Goal: Transaction & Acquisition: Obtain resource

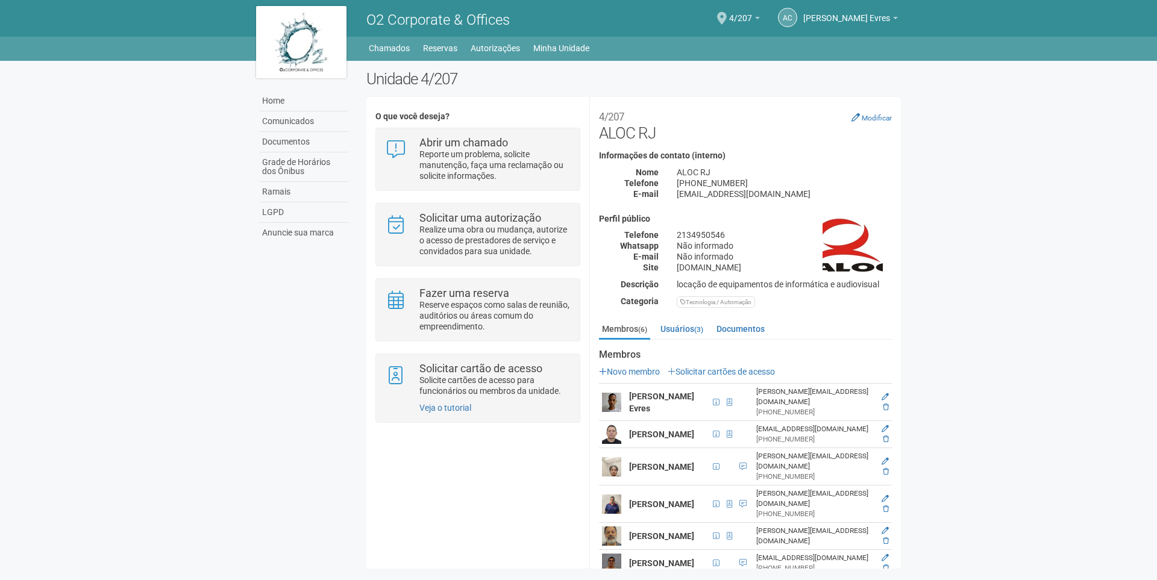
scroll to position [2, 0]
click at [891, 19] on link "[PERSON_NAME] Evres" at bounding box center [850, 20] width 95 height 10
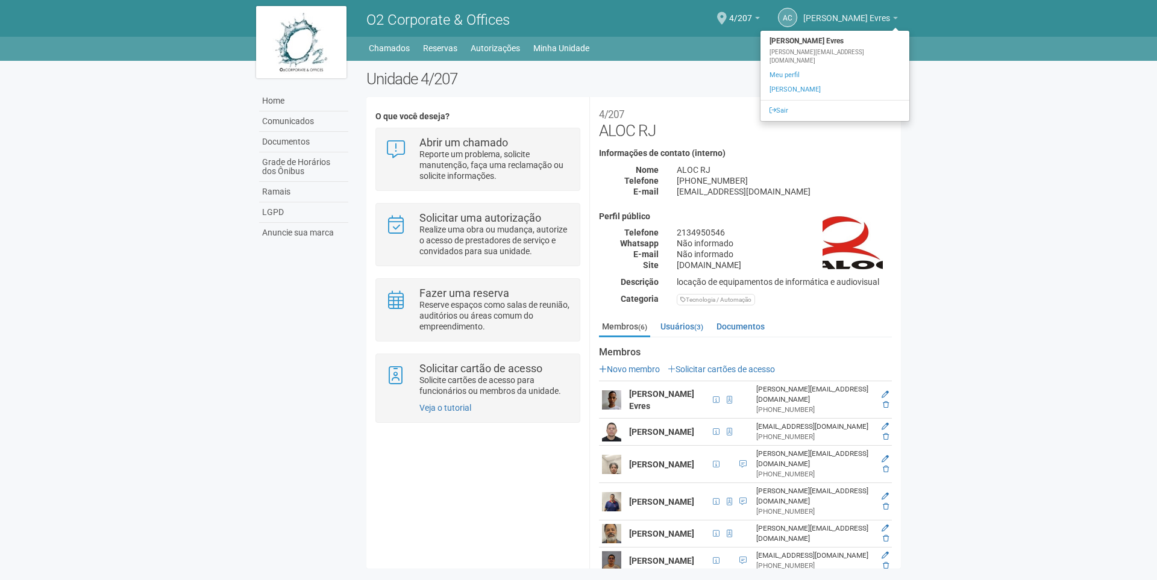
click at [891, 19] on link "[PERSON_NAME] Evres" at bounding box center [850, 20] width 95 height 10
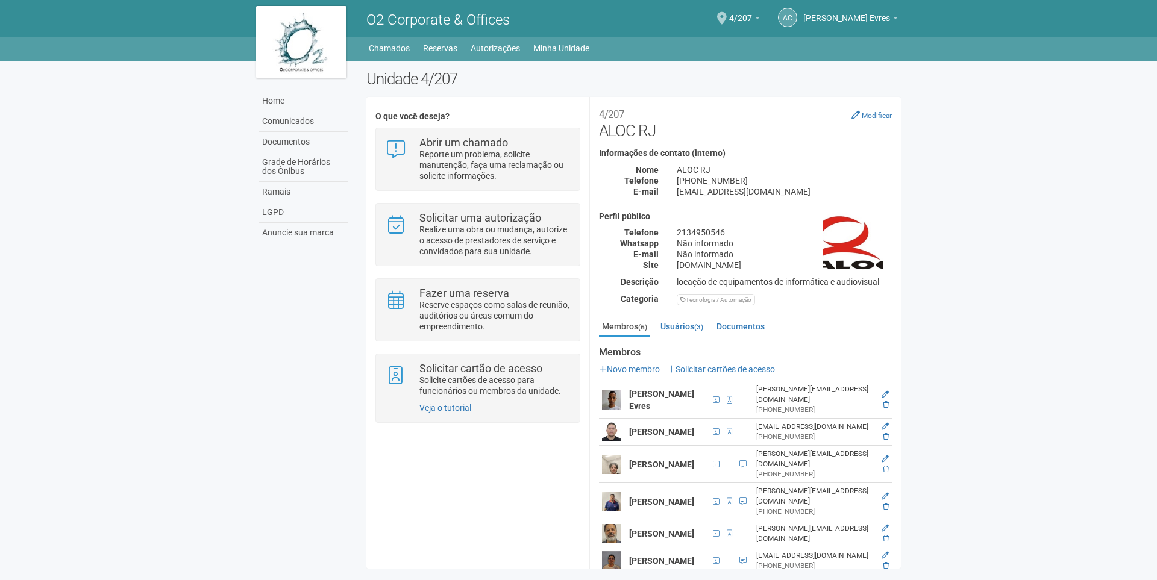
click at [86, 562] on body "Aguarde... O2 Corporate & Offices AC Armando Conceição Evres Armando Conceição …" at bounding box center [578, 290] width 1157 height 580
click at [645, 365] on link "Novo membro" at bounding box center [629, 370] width 61 height 10
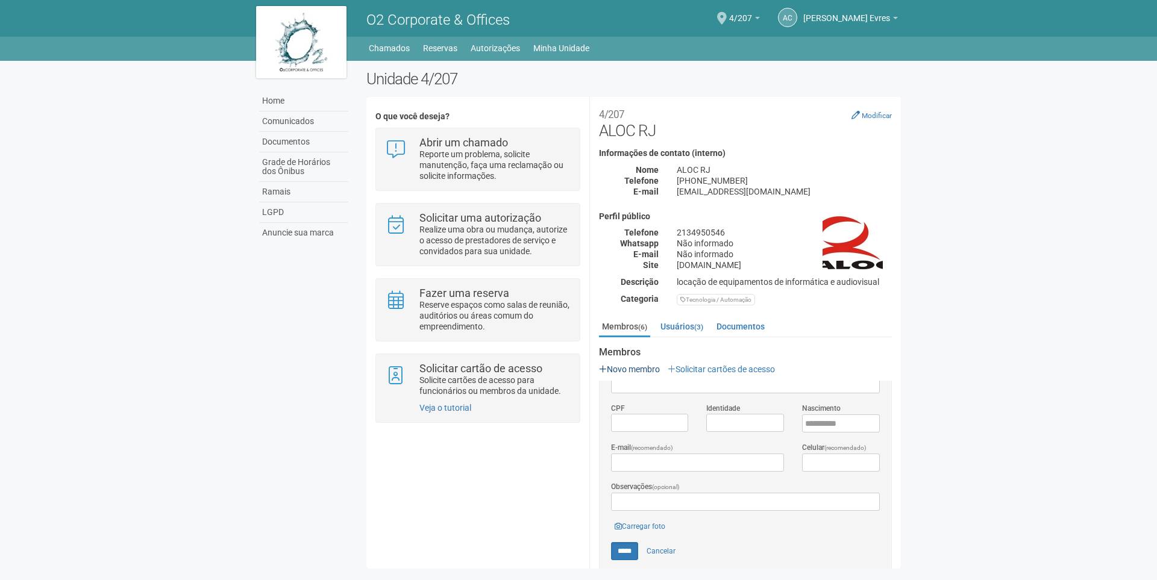
scroll to position [0, 0]
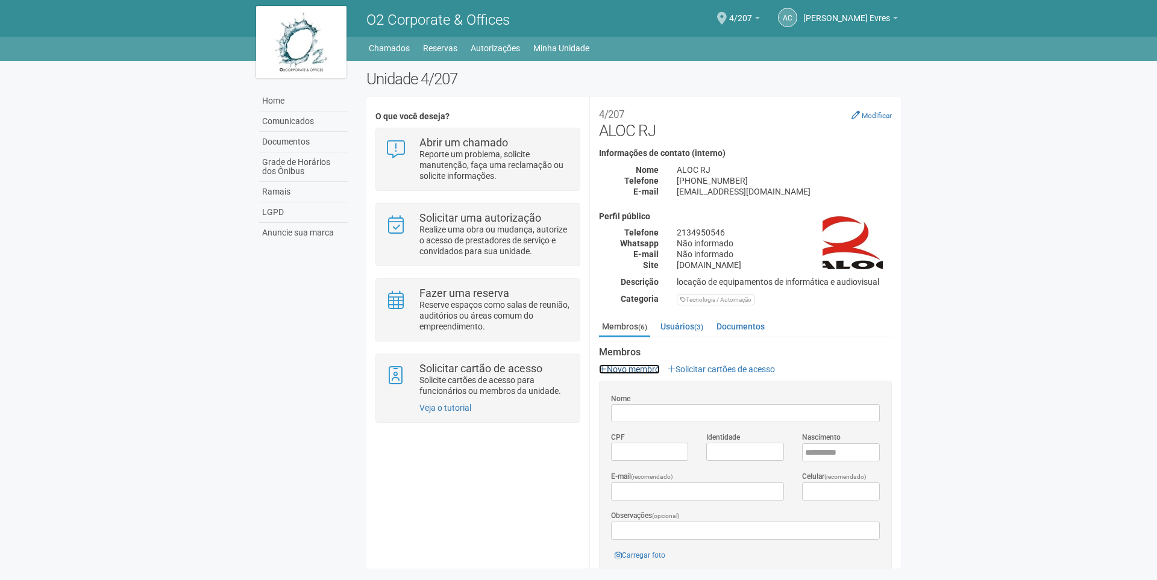
click at [645, 365] on link "Novo membro" at bounding box center [629, 370] width 61 height 10
click at [686, 337] on ul "Membros (6) Usuários (3) Documentos" at bounding box center [745, 328] width 293 height 20
click at [686, 333] on link "Usuários (3)" at bounding box center [682, 327] width 49 height 18
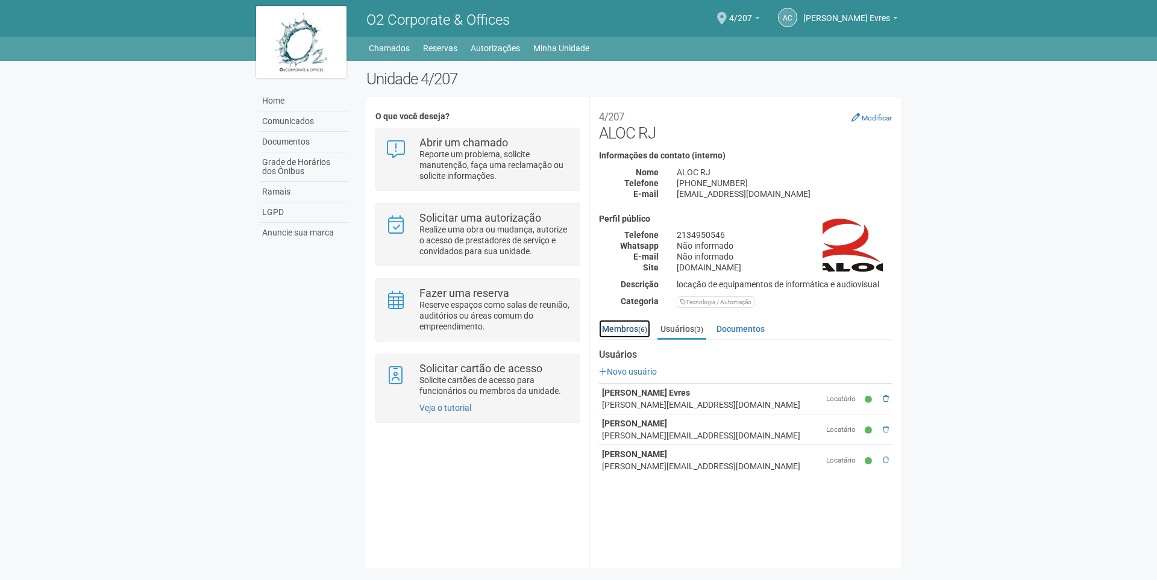
click at [636, 330] on link "Membros (6)" at bounding box center [624, 329] width 51 height 18
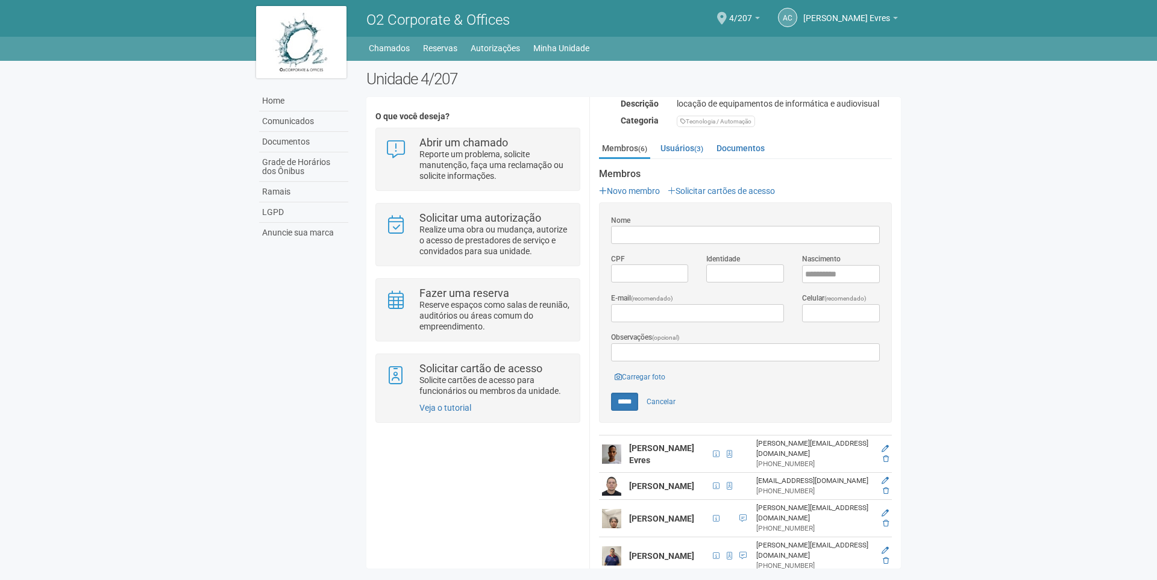
scroll to position [233, 0]
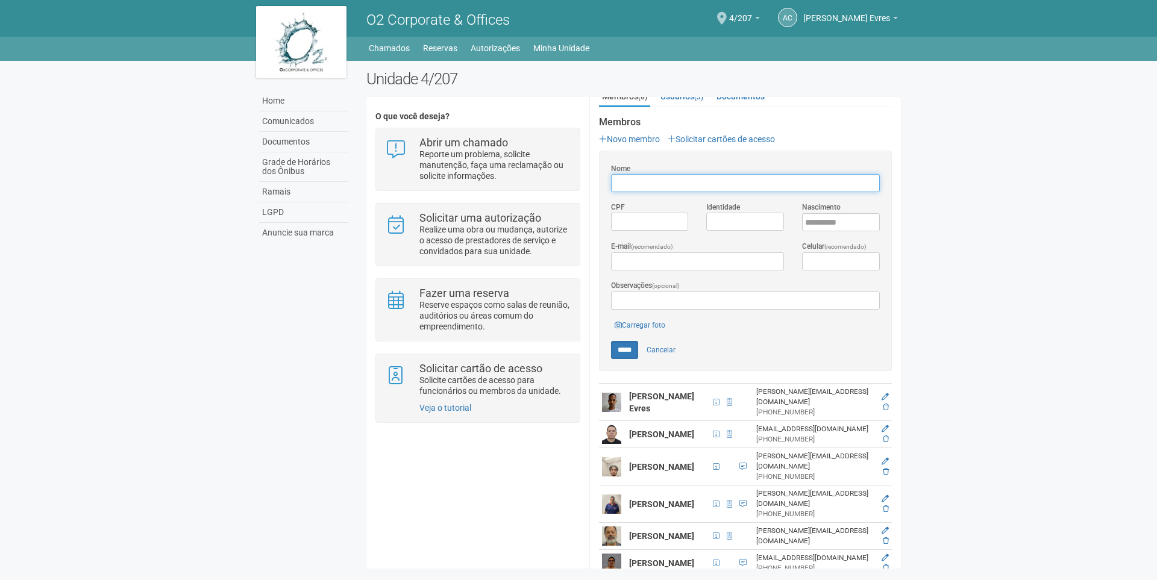
click at [626, 185] on input "Nome" at bounding box center [745, 183] width 269 height 18
click at [651, 181] on input "Nome" at bounding box center [745, 183] width 269 height 18
type input "*"
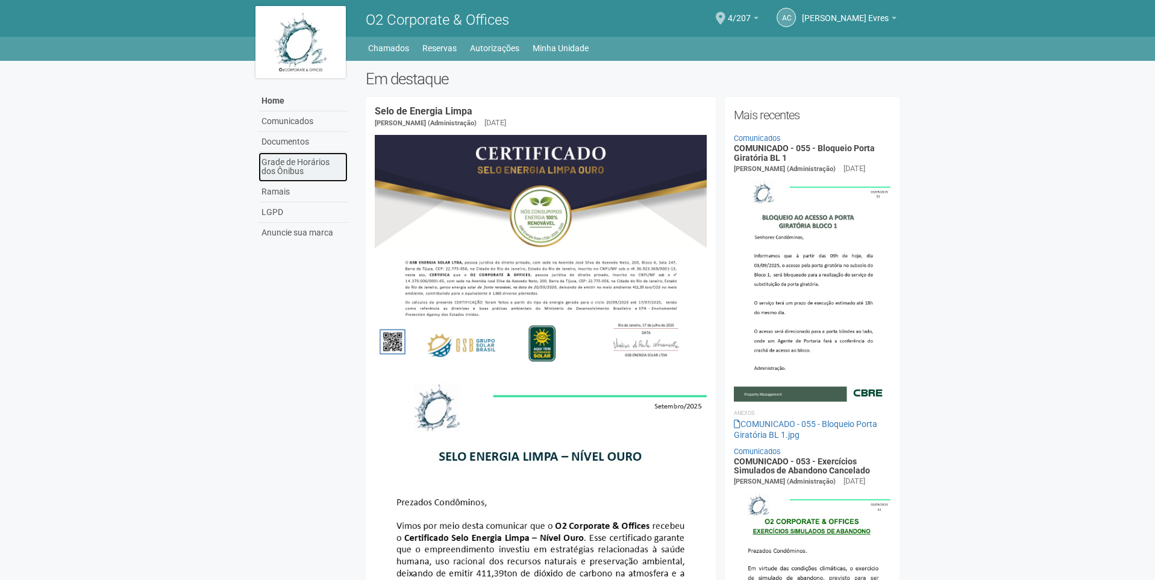
click at [327, 168] on link "Grade de Horários dos Ônibus" at bounding box center [303, 167] width 89 height 30
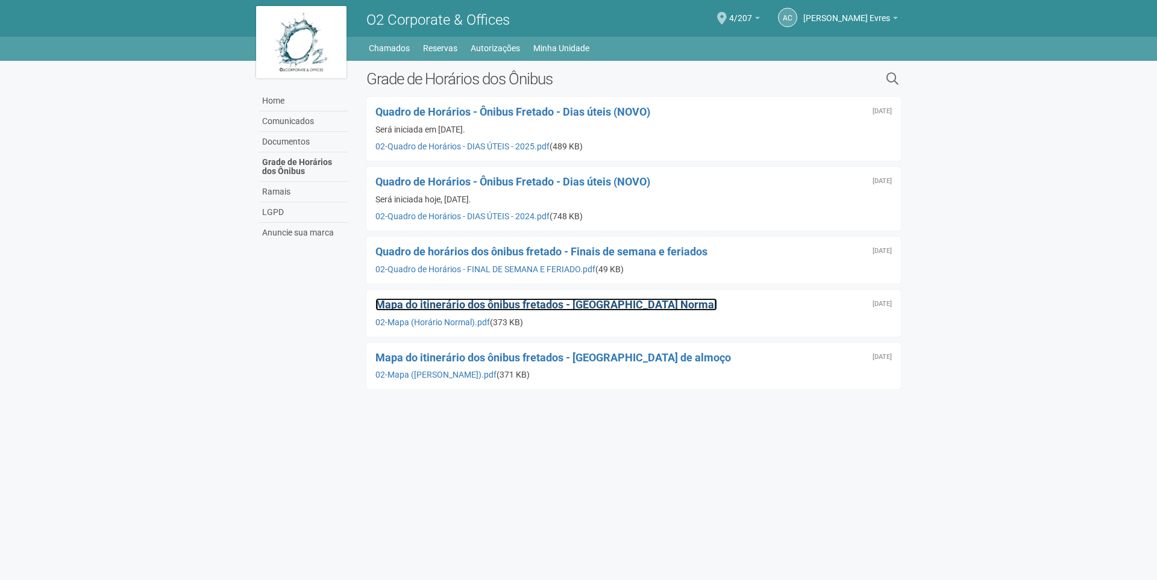
click at [540, 309] on span "Mapa do itinerário dos ônibus fretados - Horário Normal" at bounding box center [546, 304] width 342 height 13
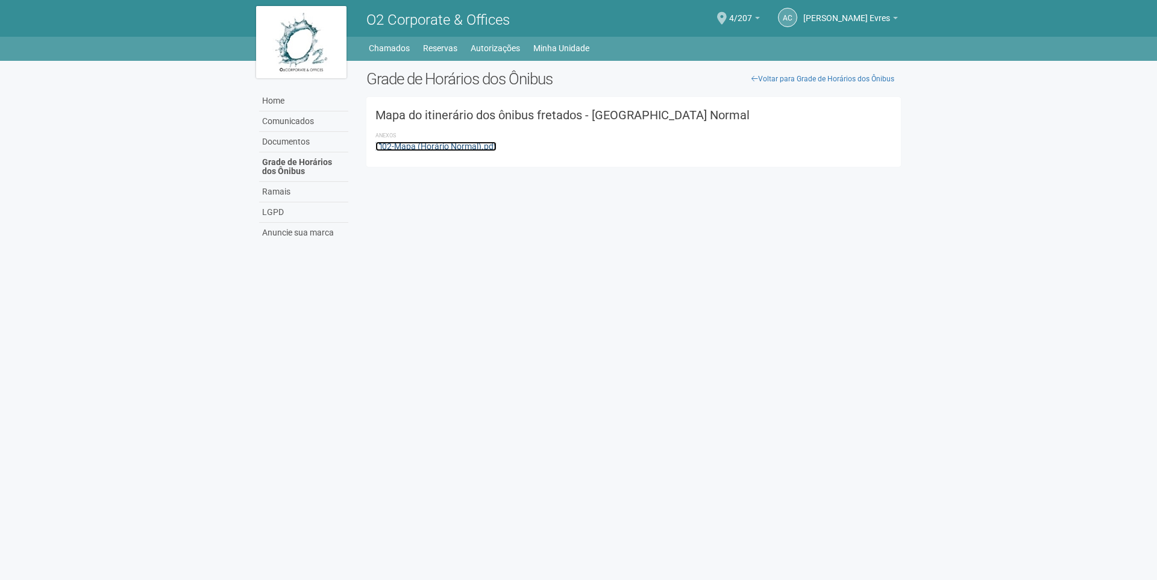
click at [436, 147] on link "02-Mapa (Horário Normal).pdf" at bounding box center [435, 147] width 121 height 10
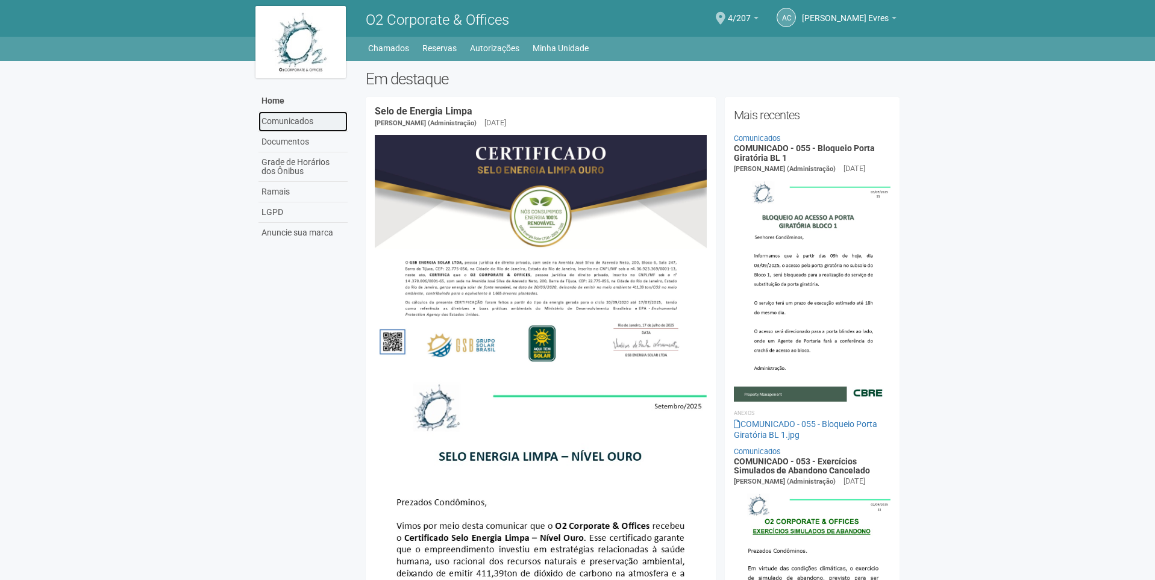
click at [295, 125] on link "Comunicados" at bounding box center [303, 122] width 89 height 20
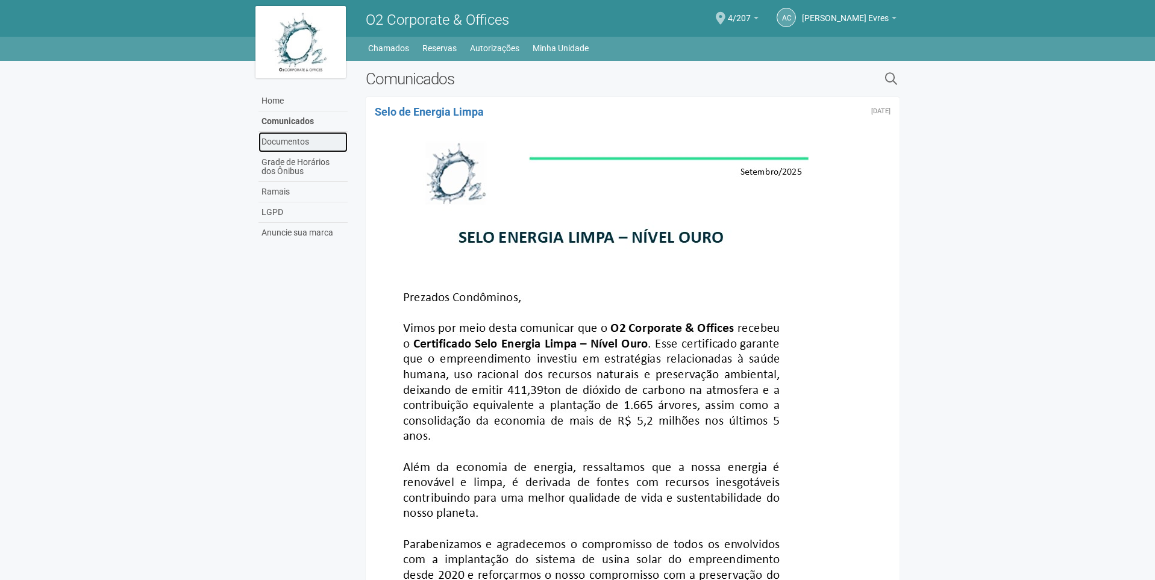
click at [295, 138] on link "Documentos" at bounding box center [303, 142] width 89 height 20
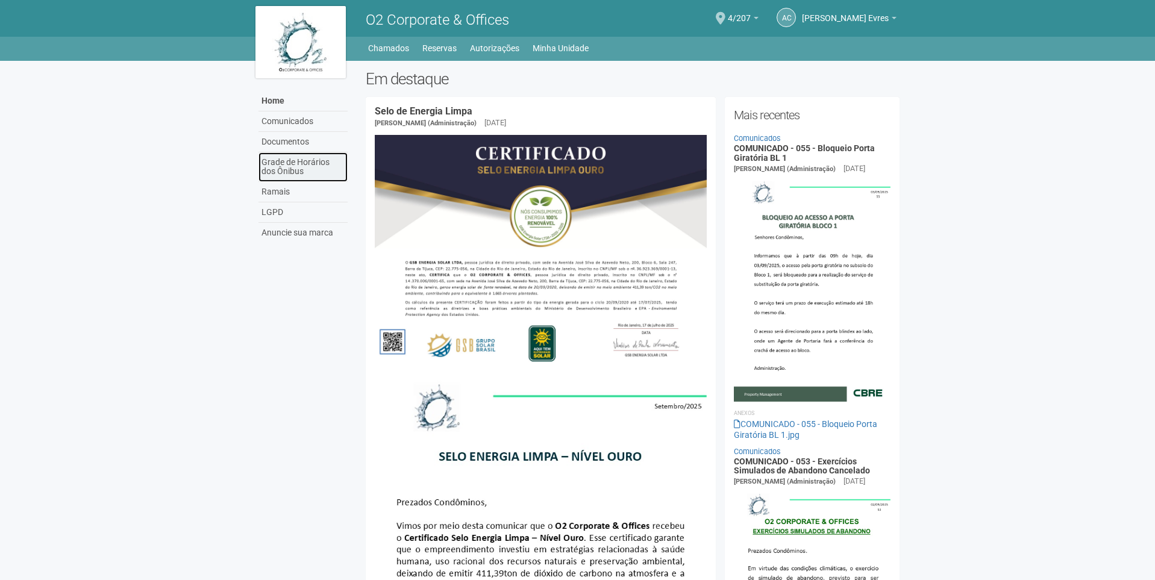
click at [305, 172] on link "Grade de Horários dos Ônibus" at bounding box center [303, 167] width 89 height 30
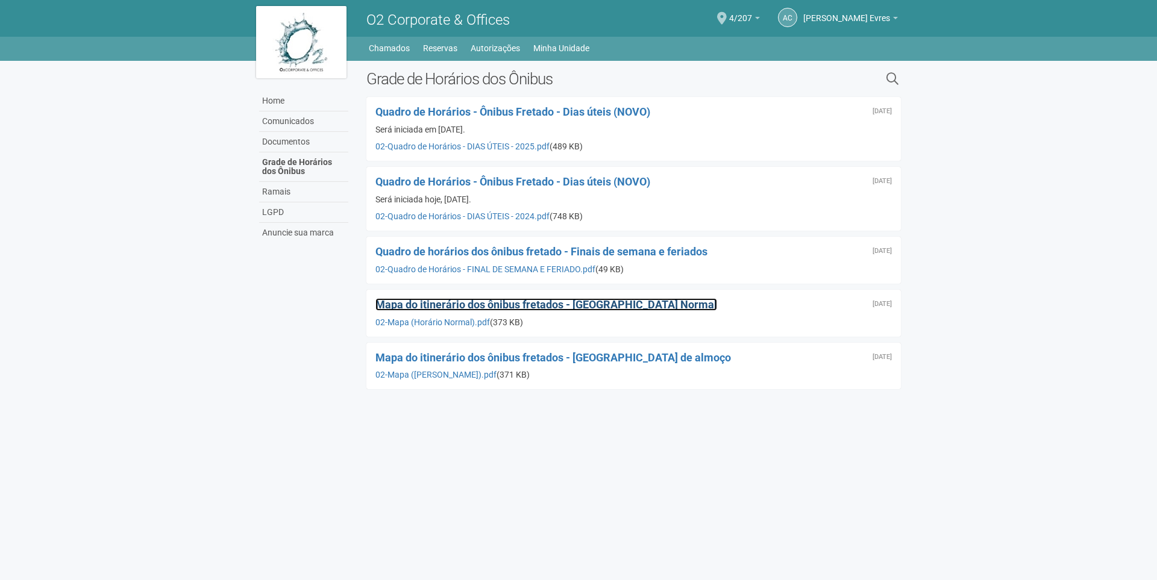
click at [518, 304] on span "Mapa do itinerário dos ônibus fretados - [GEOGRAPHIC_DATA] Normal" at bounding box center [546, 304] width 342 height 13
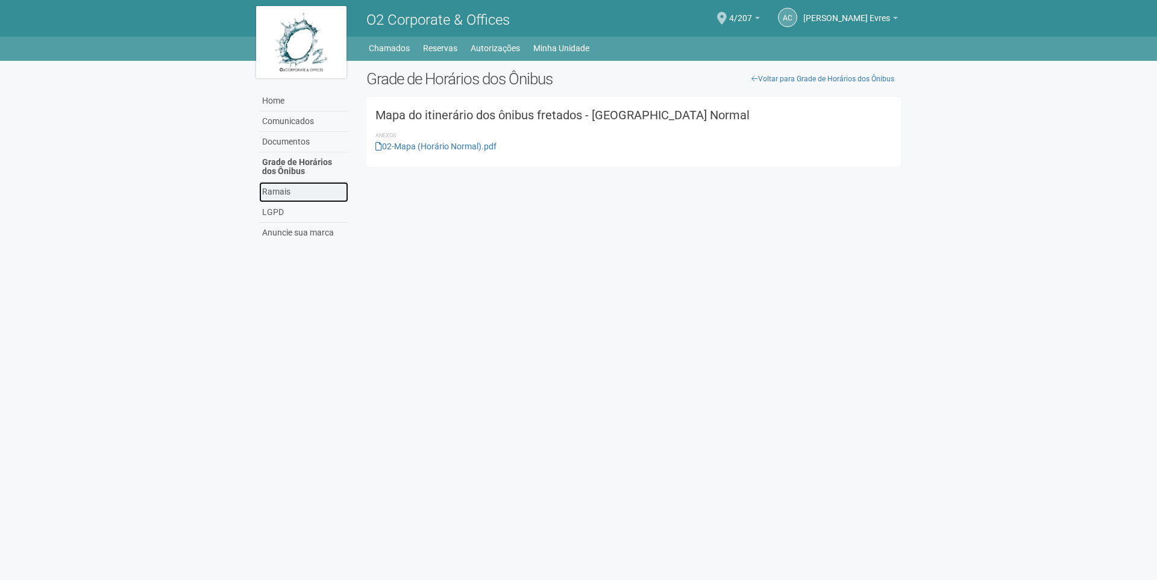
click at [274, 190] on link "Ramais" at bounding box center [303, 192] width 89 height 20
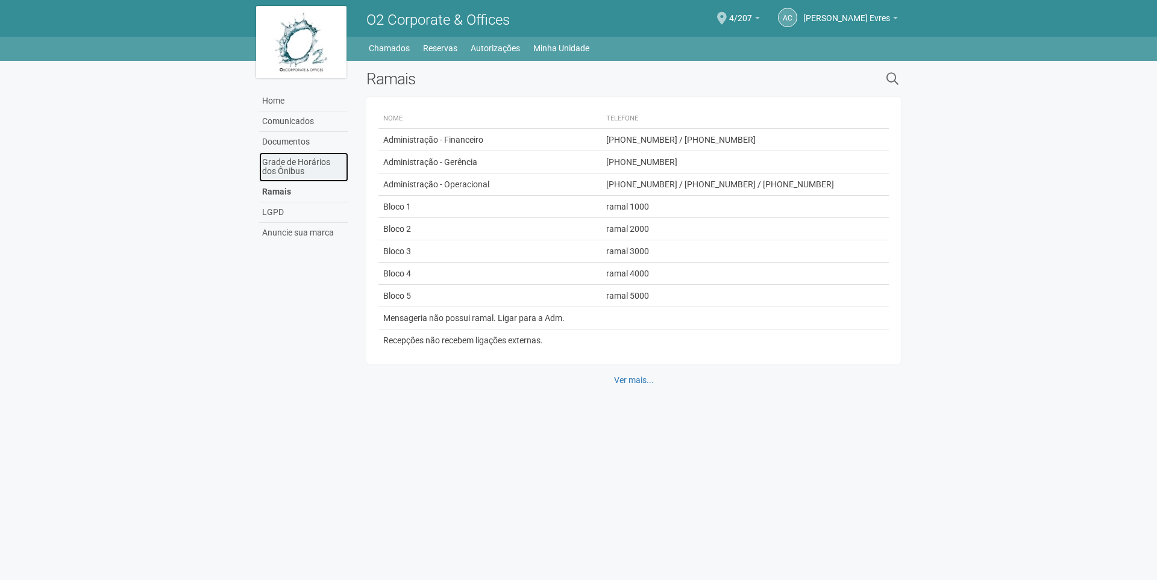
click at [290, 176] on link "Grade de Horários dos Ônibus" at bounding box center [303, 167] width 89 height 30
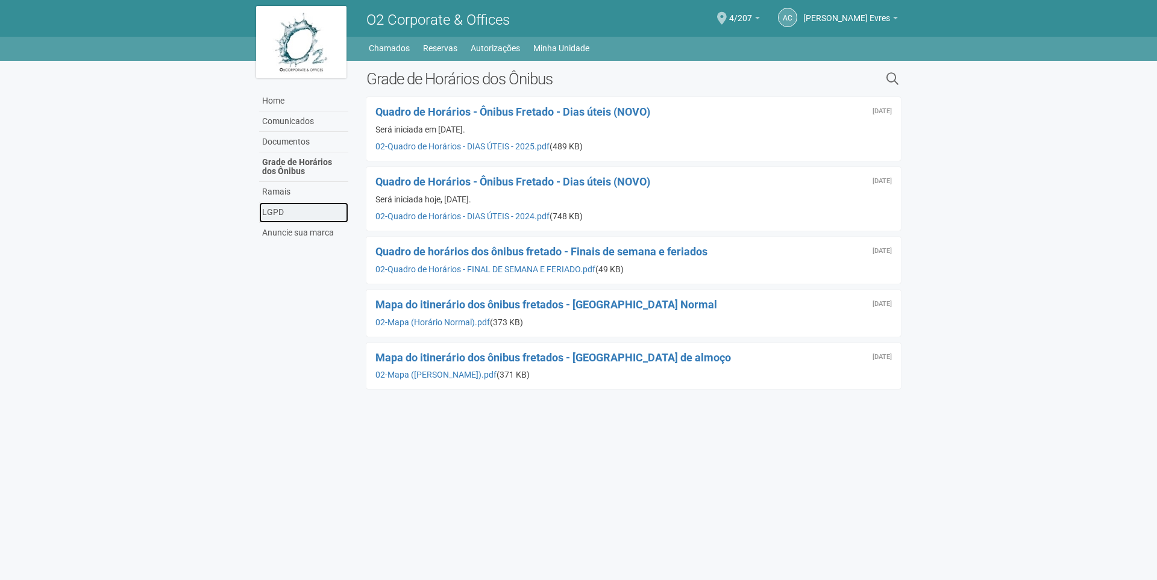
click at [294, 207] on link "LGPD" at bounding box center [303, 213] width 89 height 20
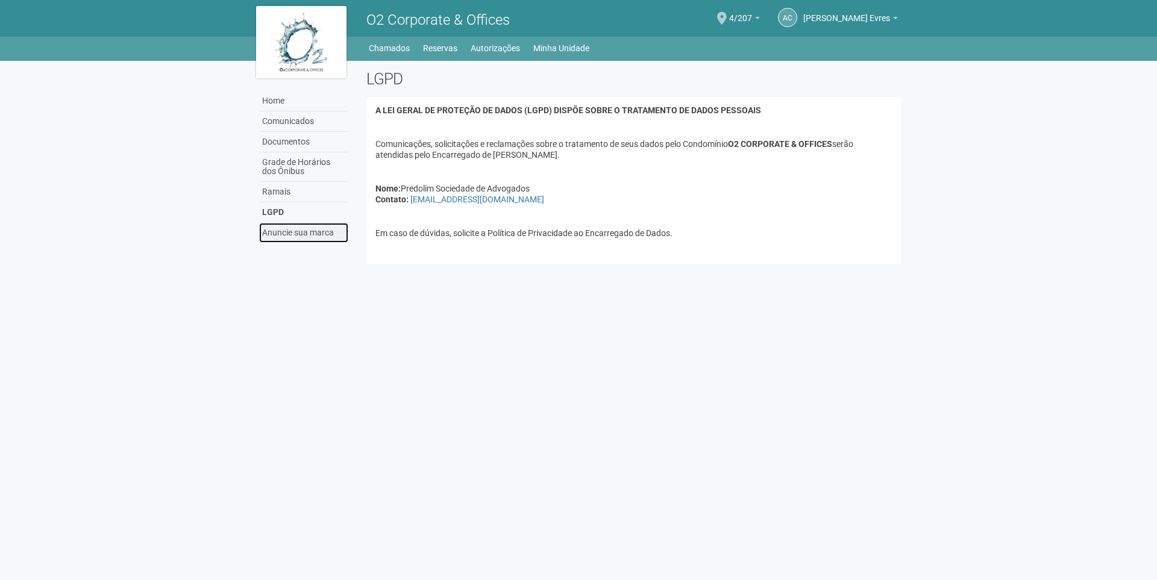
click at [297, 234] on link "Anuncie sua marca" at bounding box center [303, 233] width 89 height 20
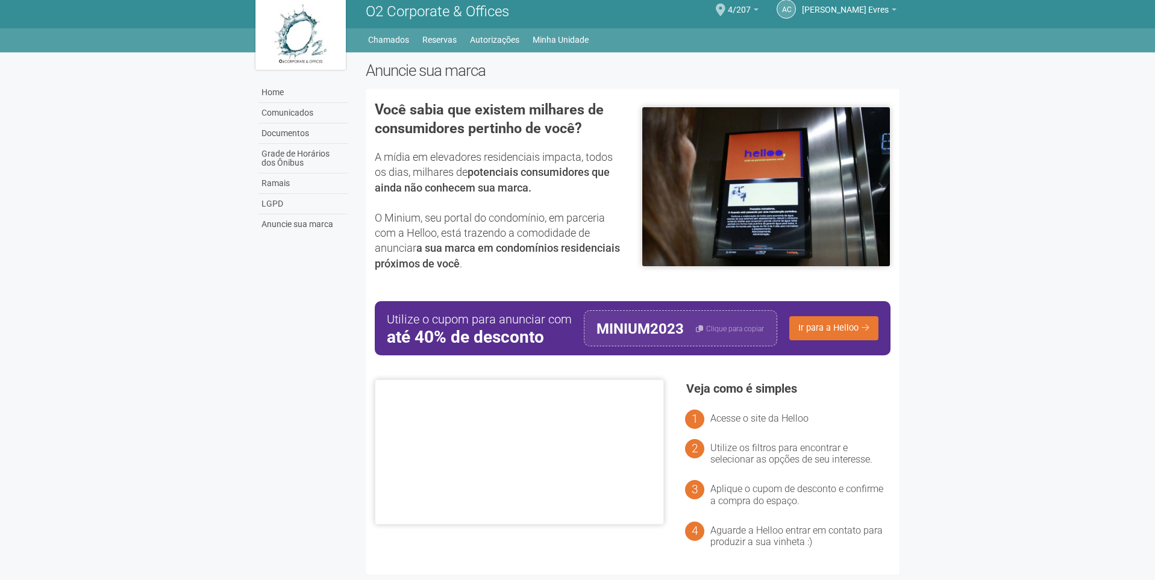
scroll to position [12, 0]
click at [324, 392] on div "Home Comunicados Documentos Grade de Horários dos Ônibus Ramais LGPD Anuncie su…" at bounding box center [578, 316] width 663 height 529
click at [1048, 423] on body "Aguarde... O2 Corporate & Offices AC Armando Conceição Evres Armando Conceição …" at bounding box center [577, 281] width 1155 height 580
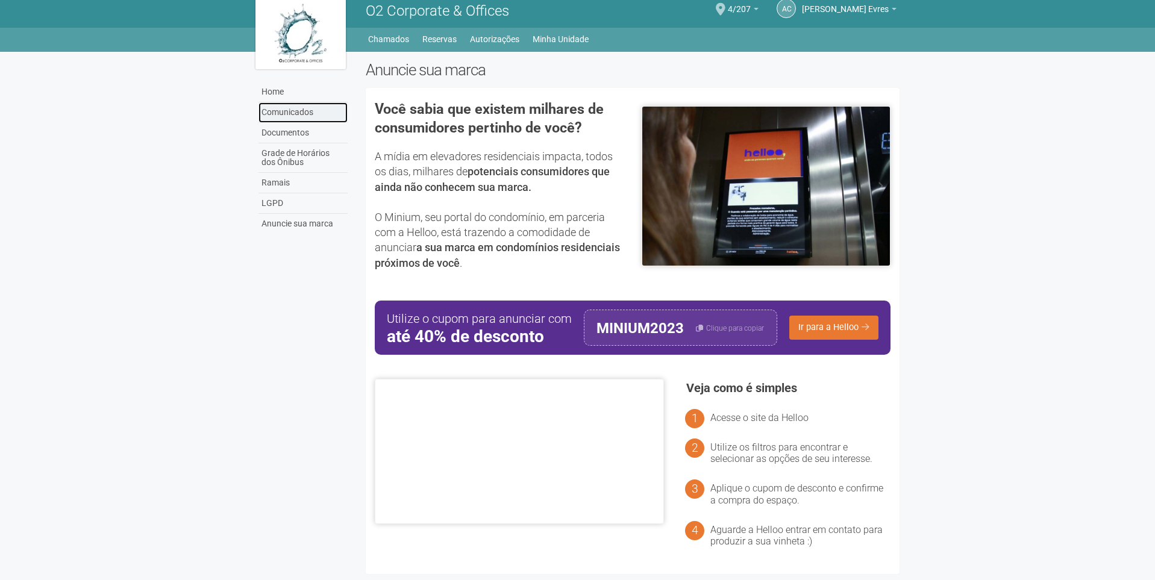
click at [310, 108] on link "Comunicados" at bounding box center [303, 112] width 89 height 20
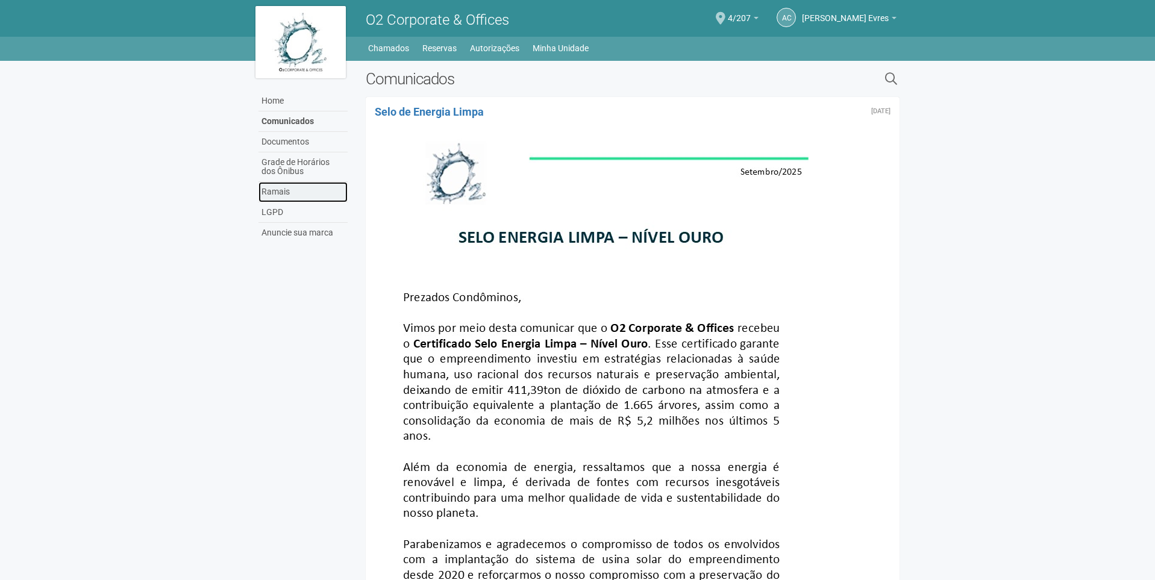
click at [300, 196] on link "Ramais" at bounding box center [303, 192] width 89 height 20
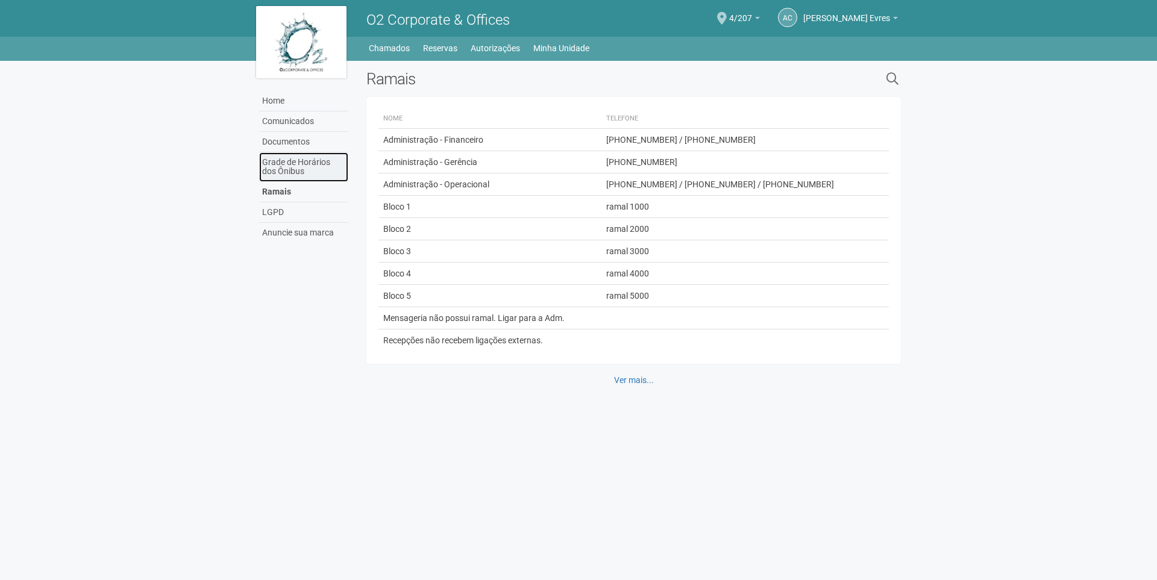
click at [316, 172] on link "Grade de Horários dos Ônibus" at bounding box center [303, 167] width 89 height 30
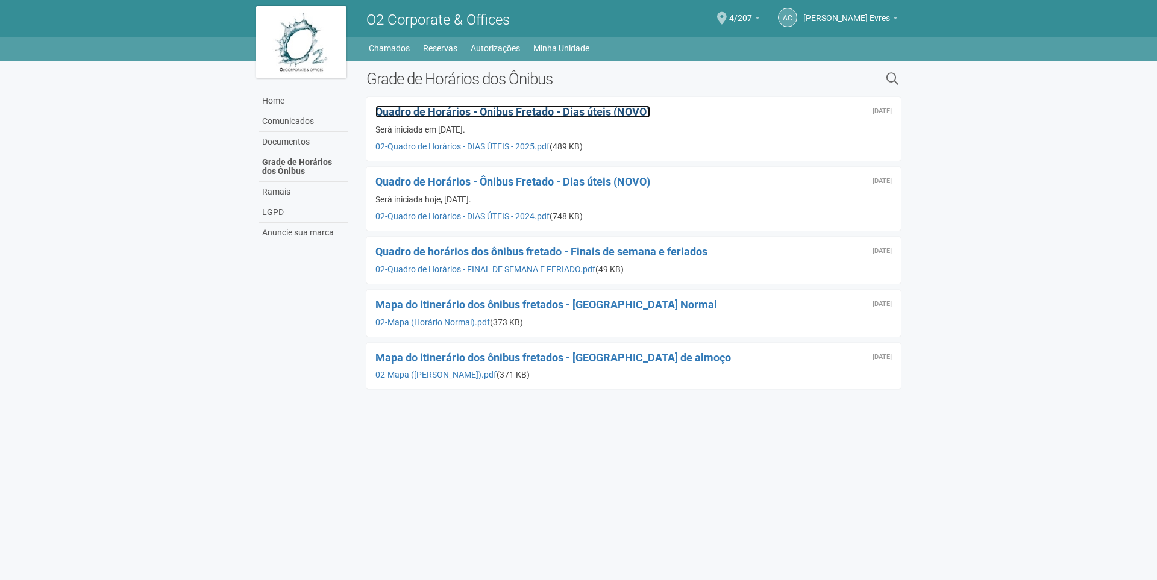
click at [485, 107] on span "Quadro de Horários - Ônibus Fretado - Dias úteis (NOVO)" at bounding box center [512, 111] width 275 height 13
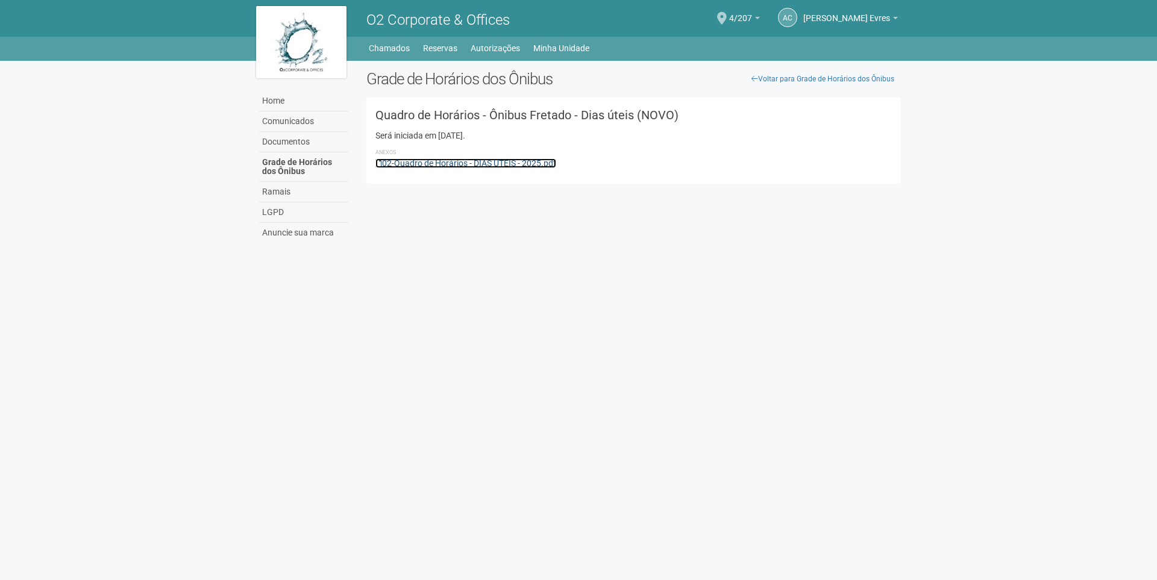
click at [439, 165] on link "02-Quadro de Horários - DIAS ÚTEIS - 2025.pdf" at bounding box center [465, 164] width 181 height 10
